Goal: Check status: Check status

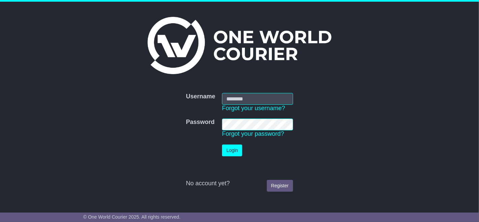
type input "**********"
drag, startPoint x: 0, startPoint y: 0, endPoint x: 451, endPoint y: 118, distance: 466.6
click at [451, 118] on div "**********" at bounding box center [239, 102] width 479 height 200
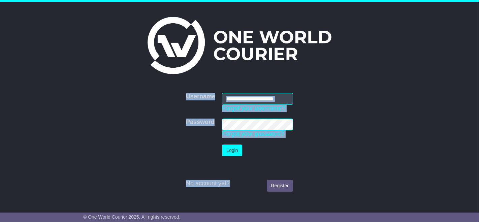
click at [451, 118] on div "**********" at bounding box center [239, 102] width 479 height 200
click at [315, 67] on div "**********" at bounding box center [239, 102] width 479 height 200
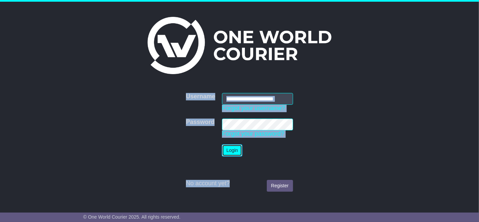
click at [234, 153] on button "Login" at bounding box center [232, 150] width 20 height 12
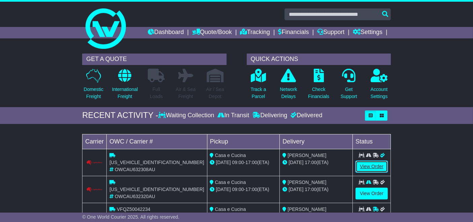
click at [373, 164] on link "View Order" at bounding box center [371, 167] width 32 height 12
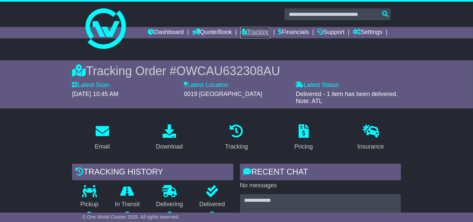
click at [256, 34] on link "Tracking" at bounding box center [255, 32] width 30 height 11
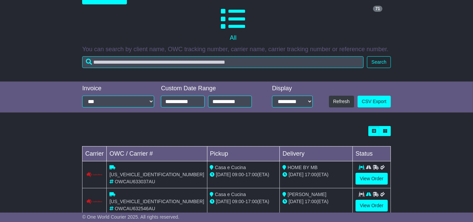
scroll to position [117, 0]
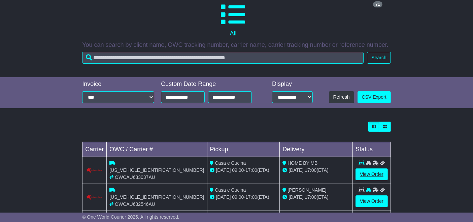
click at [372, 174] on link "View Order" at bounding box center [371, 174] width 32 height 12
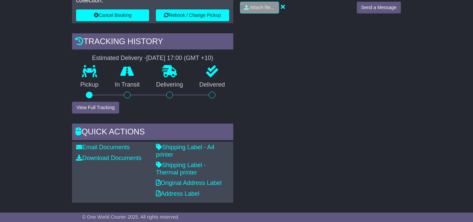
scroll to position [199, 0]
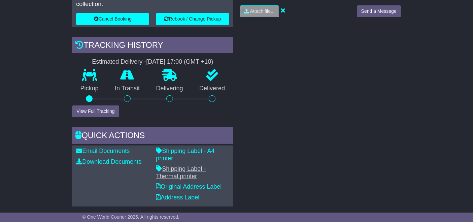
click at [165, 165] on link "Shipping Label - Thermal printer" at bounding box center [181, 172] width 50 height 14
drag, startPoint x: 165, startPoint y: 161, endPoint x: 366, endPoint y: 80, distance: 216.6
click at [366, 80] on div "RECENT CHAT Loading... No messages Attach file..." at bounding box center [321, 74] width 168 height 266
click at [367, 80] on div "RECENT CHAT Loading... No messages Attach file..." at bounding box center [321, 74] width 168 height 266
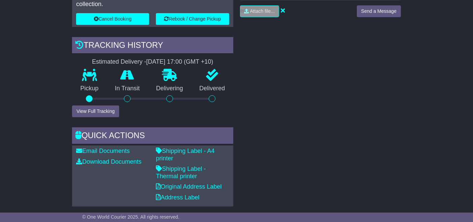
click at [367, 80] on div "RECENT CHAT Loading... No messages Attach file..." at bounding box center [321, 74] width 168 height 266
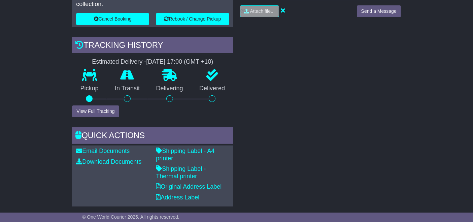
click at [367, 80] on div "RECENT CHAT Loading... No messages Attach file..." at bounding box center [321, 74] width 168 height 266
click at [172, 165] on link "Shipping Label - Thermal printer" at bounding box center [181, 172] width 50 height 14
click at [367, 80] on div "RECENT CHAT Loading... No messages Attach file..." at bounding box center [321, 74] width 168 height 266
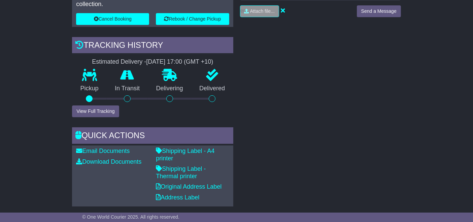
click at [367, 80] on div "RECENT CHAT Loading... No messages Attach file..." at bounding box center [321, 74] width 168 height 266
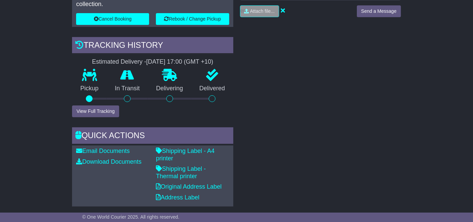
click at [367, 80] on div "RECENT CHAT Loading... No messages Attach file..." at bounding box center [321, 74] width 168 height 266
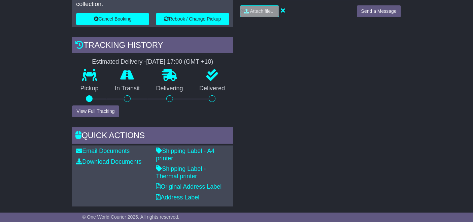
click at [367, 80] on div "RECENT CHAT Loading... No messages Attach file..." at bounding box center [321, 74] width 168 height 266
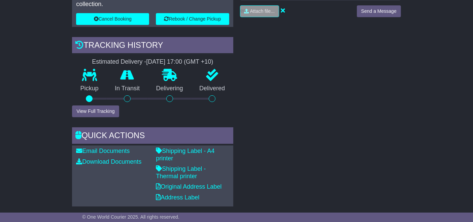
click at [367, 80] on div "RECENT CHAT Loading... No messages Attach file..." at bounding box center [321, 74] width 168 height 266
click at [367, 81] on div "RECENT CHAT Loading... No messages Attach file..." at bounding box center [321, 74] width 168 height 266
click at [175, 165] on link "Shipping Label - Thermal printer" at bounding box center [181, 172] width 50 height 14
click at [367, 81] on div "RECENT CHAT Loading... No messages Attach file..." at bounding box center [321, 74] width 168 height 266
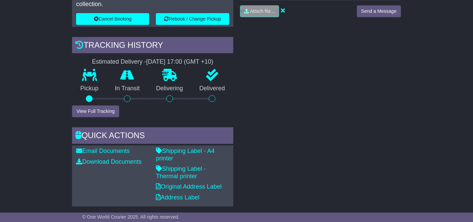
click at [367, 81] on div "RECENT CHAT Loading... No messages Attach file..." at bounding box center [321, 74] width 168 height 266
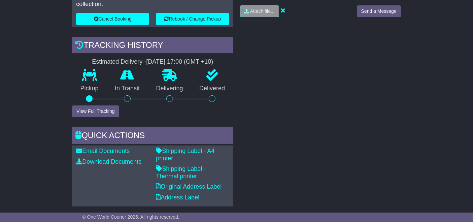
click at [367, 81] on div "RECENT CHAT Loading... No messages Attach file..." at bounding box center [321, 74] width 168 height 266
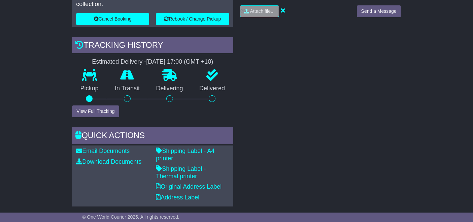
click at [367, 81] on div "RECENT CHAT Loading... No messages Attach file..." at bounding box center [321, 74] width 168 height 266
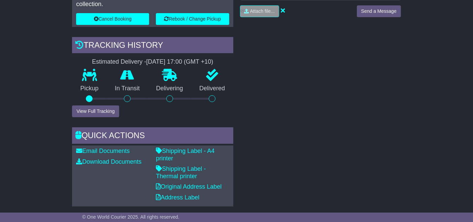
click at [368, 81] on div "RECENT CHAT Loading... No messages Attach file..." at bounding box center [321, 74] width 168 height 266
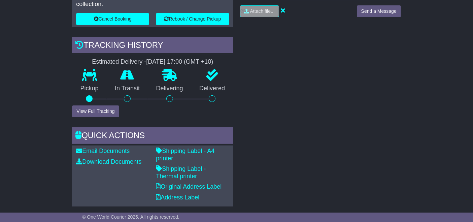
click at [368, 81] on div "RECENT CHAT Loading... No messages Attach file..." at bounding box center [321, 74] width 168 height 266
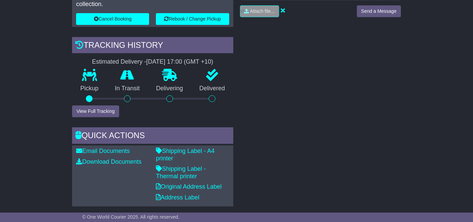
click at [368, 81] on div "RECENT CHAT Loading... No messages Attach file..." at bounding box center [321, 74] width 168 height 266
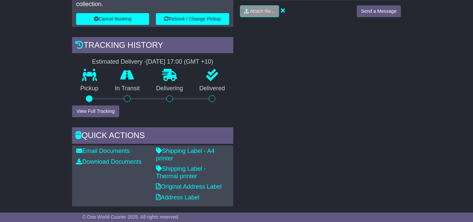
drag, startPoint x: 368, startPoint y: 81, endPoint x: 267, endPoint y: 72, distance: 101.4
drag, startPoint x: 267, startPoint y: 72, endPoint x: 284, endPoint y: 35, distance: 40.2
drag, startPoint x: 284, startPoint y: 35, endPoint x: 310, endPoint y: 223, distance: 188.9
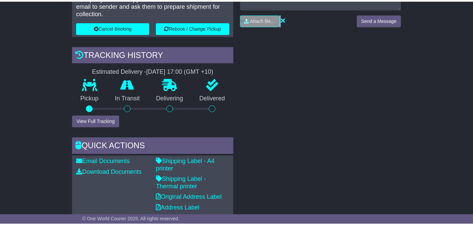
scroll to position [214, 0]
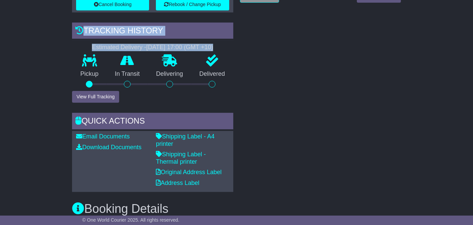
drag, startPoint x: -113, startPoint y: 39, endPoint x: -182, endPoint y: 83, distance: 82.1
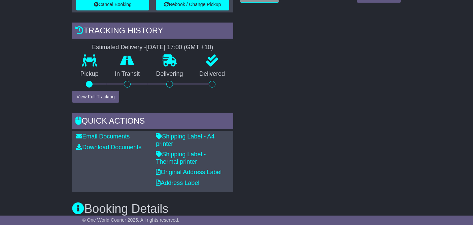
drag, startPoint x: 20, startPoint y: 56, endPoint x: 20, endPoint y: 15, distance: 41.1
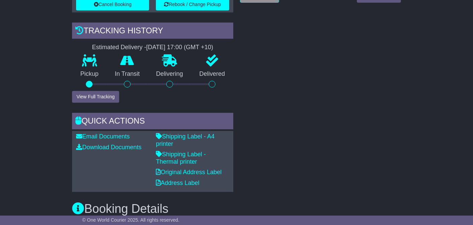
drag, startPoint x: 20, startPoint y: 15, endPoint x: 22, endPoint y: -41, distance: 55.6
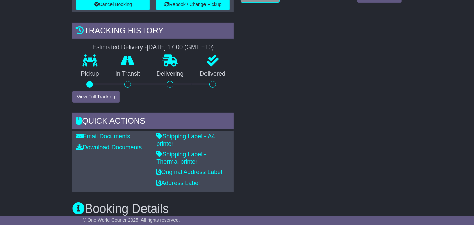
scroll to position [144, 0]
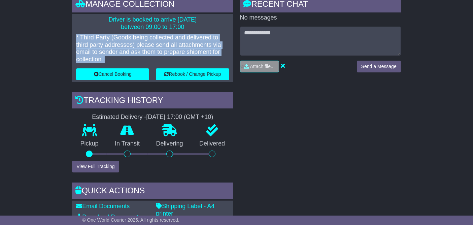
drag, startPoint x: 25, startPoint y: 37, endPoint x: 4, endPoint y: 39, distance: 21.3
drag, startPoint x: 7, startPoint y: 47, endPoint x: 18, endPoint y: 47, distance: 10.8
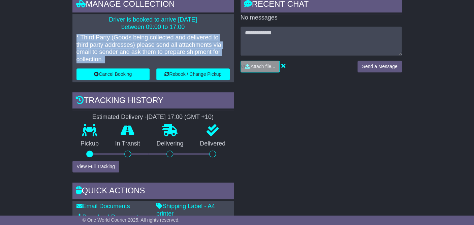
drag, startPoint x: 17, startPoint y: 46, endPoint x: 13, endPoint y: 37, distance: 9.7
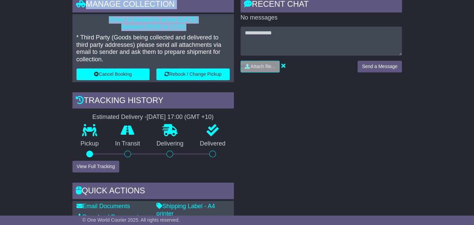
scroll to position [0, 0]
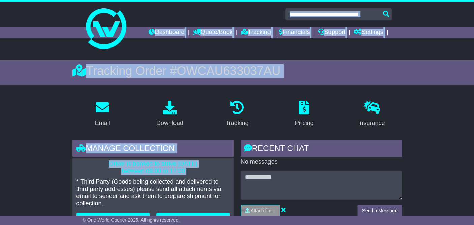
drag, startPoint x: -289, startPoint y: -112, endPoint x: -443, endPoint y: -112, distance: 154.2
click at [0, 0] on html "info@casaecucina.com.au Logout Jenny Robertson info@casaecucina.com.au 02995832…" at bounding box center [237, 112] width 474 height 225
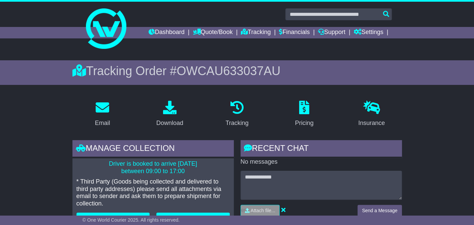
drag, startPoint x: 31, startPoint y: 9, endPoint x: 30, endPoint y: 14, distance: 5.1
click at [30, 14] on div at bounding box center [237, 26] width 474 height 48
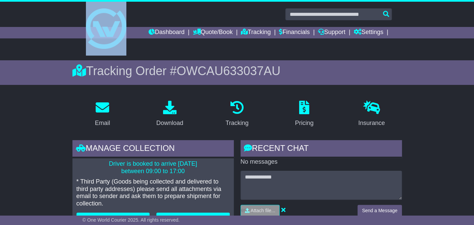
click at [30, 14] on div at bounding box center [237, 26] width 474 height 48
click at [29, 14] on div at bounding box center [237, 26] width 474 height 48
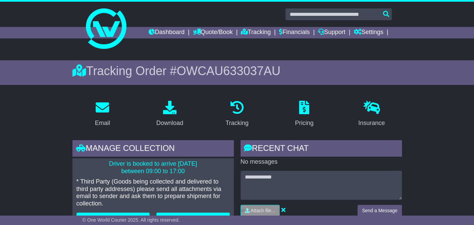
drag, startPoint x: 29, startPoint y: 14, endPoint x: 36, endPoint y: 4, distance: 12.0
click at [31, 14] on div at bounding box center [237, 26] width 474 height 48
click at [36, 32] on div at bounding box center [237, 26] width 474 height 48
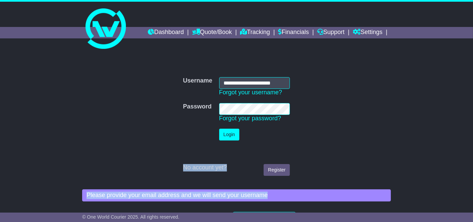
click at [234, 136] on button "Login" at bounding box center [229, 135] width 20 height 12
click at [232, 136] on button "Login" at bounding box center [229, 135] width 20 height 12
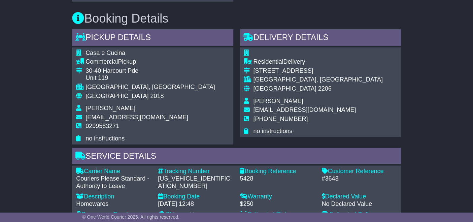
scroll to position [374, 0]
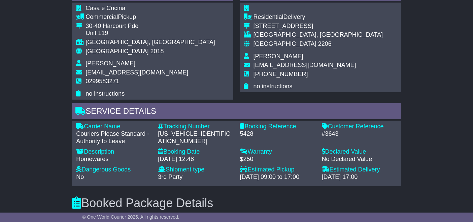
drag, startPoint x: 399, startPoint y: 149, endPoint x: 389, endPoint y: 134, distance: 18.0
click at [398, 147] on div "Email Download Tracking Pricing Insurance" at bounding box center [237, 84] width 336 height 679
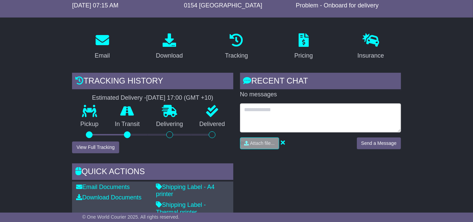
scroll to position [62, 0]
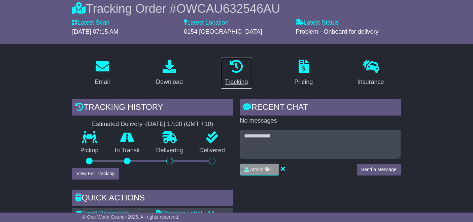
click at [238, 68] on icon at bounding box center [236, 66] width 13 height 13
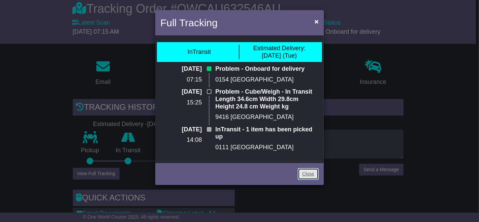
click at [304, 168] on link "Close" at bounding box center [308, 174] width 21 height 12
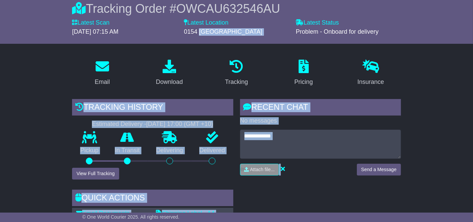
drag, startPoint x: 304, startPoint y: 165, endPoint x: 203, endPoint y: 33, distance: 166.4
click at [236, 80] on div "Tracking" at bounding box center [236, 81] width 23 height 9
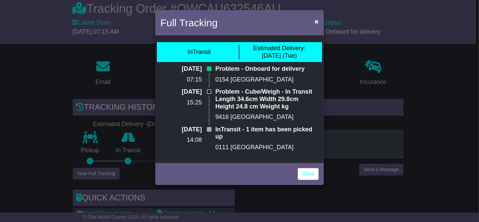
click at [235, 79] on p "0154 sydney" at bounding box center [266, 79] width 103 height 7
drag, startPoint x: 293, startPoint y: 37, endPoint x: 314, endPoint y: 21, distance: 26.6
click at [314, 21] on div "Full Tracking × InTransit Estimated Delivery: 12 Aug (Tue) 12 Aug 2025 07:15 Pr…" at bounding box center [239, 97] width 168 height 175
drag, startPoint x: 231, startPoint y: 191, endPoint x: 209, endPoint y: 231, distance: 45.5
click at [209, 160] on html "info@casaecucina.com.au Logout Jenny Robertson info@casaecucina.com.au 02995832…" at bounding box center [239, 49] width 479 height 222
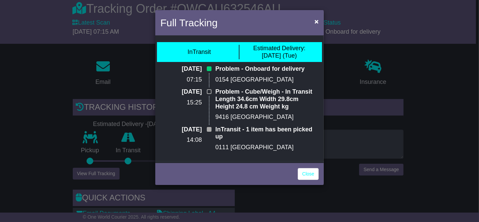
drag, startPoint x: 342, startPoint y: 204, endPoint x: 301, endPoint y: 161, distance: 59.8
click at [302, 161] on div "Full Tracking × InTransit Estimated Delivery: 12 Aug (Tue) 12 Aug 2025 07:15 Pr…" at bounding box center [239, 111] width 479 height 222
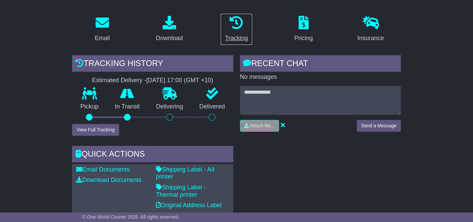
scroll to position [125, 0]
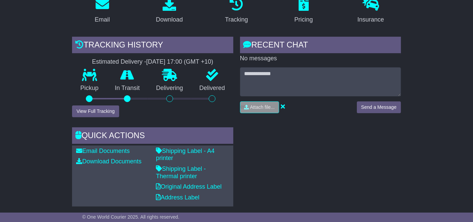
drag, startPoint x: 267, startPoint y: 176, endPoint x: 474, endPoint y: 174, distance: 207.4
drag, startPoint x: 474, startPoint y: 174, endPoint x: 478, endPoint y: 175, distance: 4.4
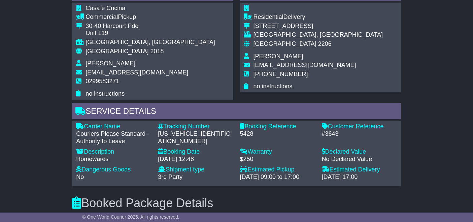
scroll to position [499, 0]
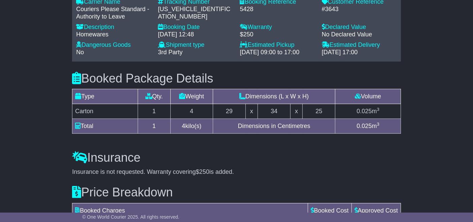
drag, startPoint x: 317, startPoint y: 190, endPoint x: 313, endPoint y: 182, distance: 8.1
drag, startPoint x: 313, startPoint y: 182, endPoint x: 309, endPoint y: 177, distance: 6.6
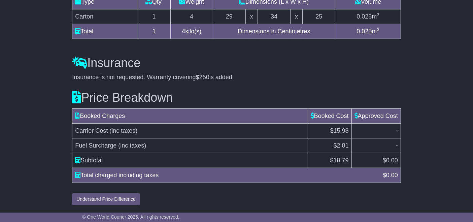
drag, startPoint x: 309, startPoint y: 176, endPoint x: 170, endPoint y: 132, distance: 146.0
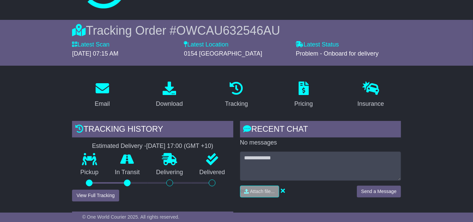
scroll to position [0, 0]
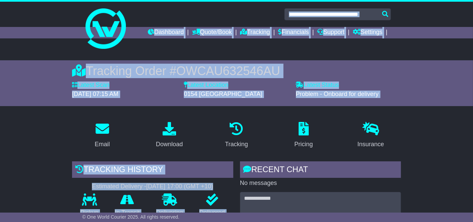
drag, startPoint x: 189, startPoint y: 141, endPoint x: 190, endPoint y: -33, distance: 173.4
click at [190, 0] on html "info@casaecucina.com.au Logout Jenny Robertson info@casaecucina.com.au 02995832…" at bounding box center [236, 111] width 473 height 222
click at [256, 31] on link "Tracking" at bounding box center [255, 32] width 30 height 11
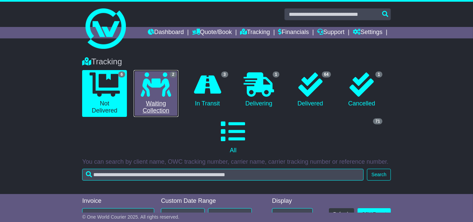
click at [163, 108] on link "2 Waiting Collection" at bounding box center [156, 93] width 45 height 47
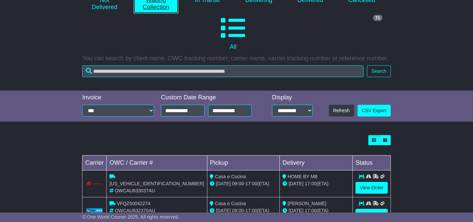
scroll to position [127, 0]
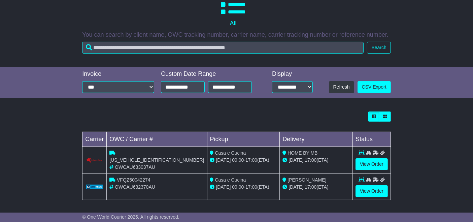
drag, startPoint x: 163, startPoint y: 108, endPoint x: 347, endPoint y: 200, distance: 205.8
click at [346, 200] on div "Loading... No bookings found Carrier OWC / Carrier # Pickup Delivery Status CPW…" at bounding box center [236, 159] width 315 height 102
click at [369, 162] on link "View Order" at bounding box center [371, 164] width 32 height 12
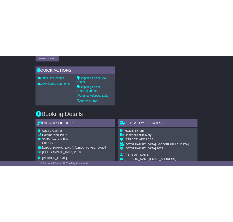
scroll to position [311, 0]
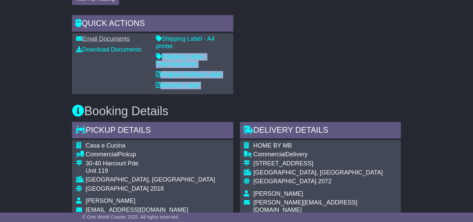
drag, startPoint x: 404, startPoint y: 69, endPoint x: 104, endPoint y: 27, distance: 302.1
click at [156, 41] on div "Email Download Tracking Pricing Insurance" at bounding box center [237, 182] width 336 height 790
click at [177, 53] on link "Shipping Label - Thermal printer" at bounding box center [181, 60] width 50 height 14
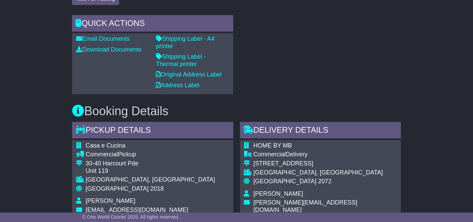
click at [401, 99] on div "Booking Details Pickup Details - Tail Lift [GEOGRAPHIC_DATA] Commercial Pickup …" at bounding box center [237, 208] width 336 height 229
